Goal: Task Accomplishment & Management: Manage account settings

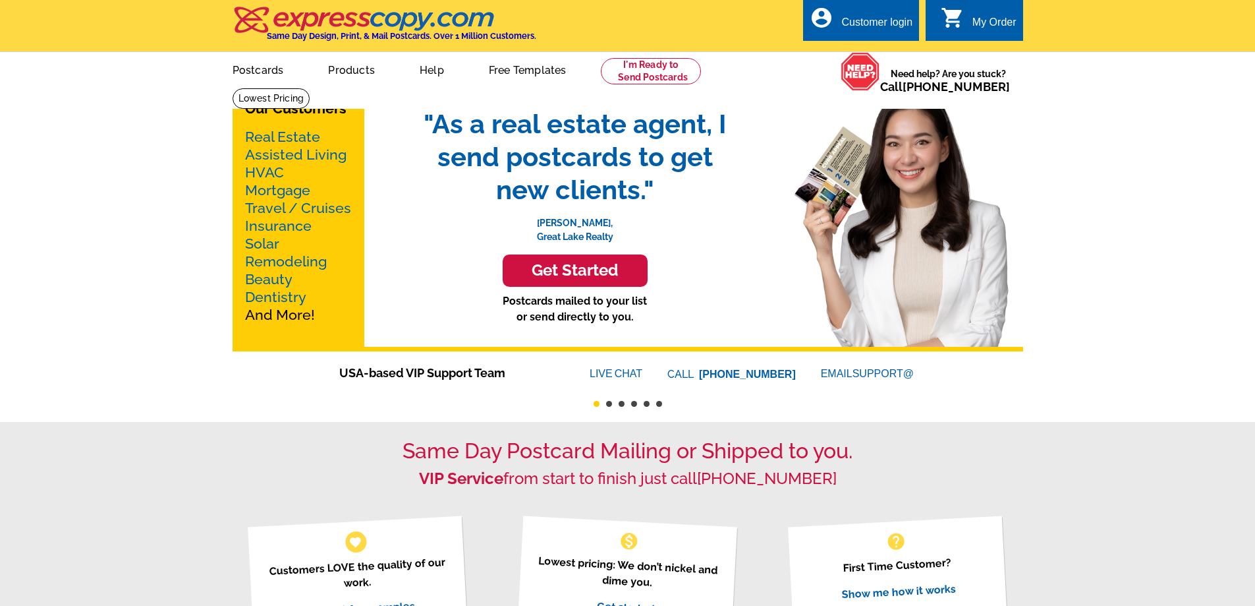
click at [888, 16] on div "Customer login" at bounding box center [876, 25] width 71 height 18
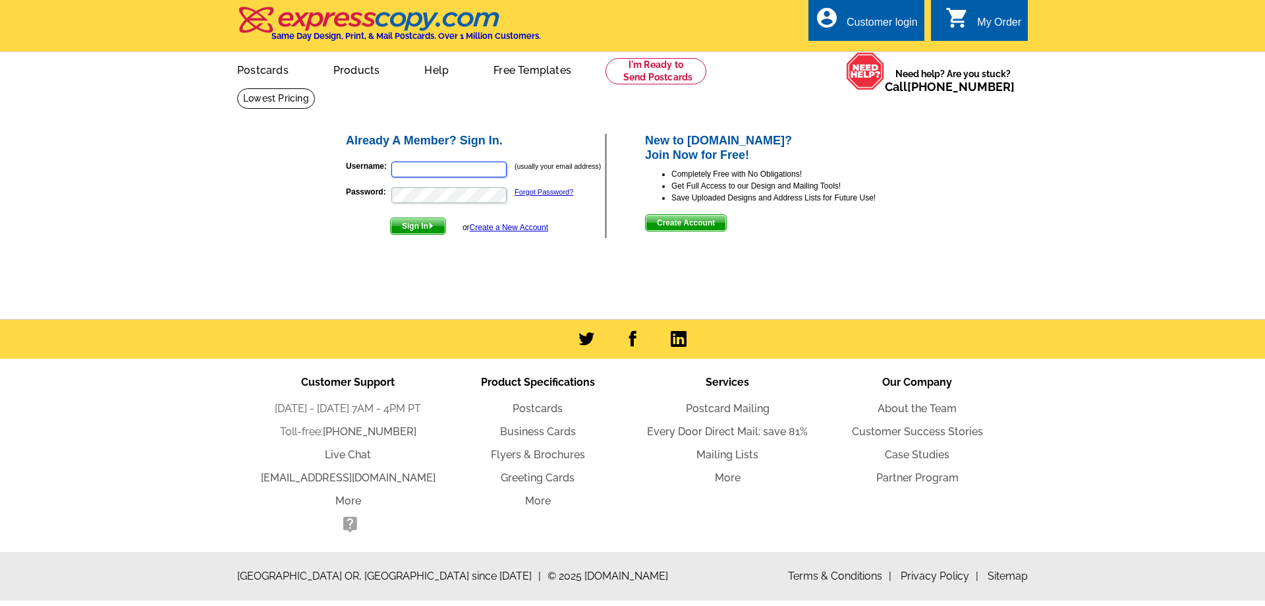
click at [414, 166] on input "Username:" at bounding box center [448, 169] width 115 height 16
type input "drmchll@yahoo.com"
click at [390, 217] on button "Sign In" at bounding box center [418, 225] width 56 height 17
